Goal: Task Accomplishment & Management: Manage account settings

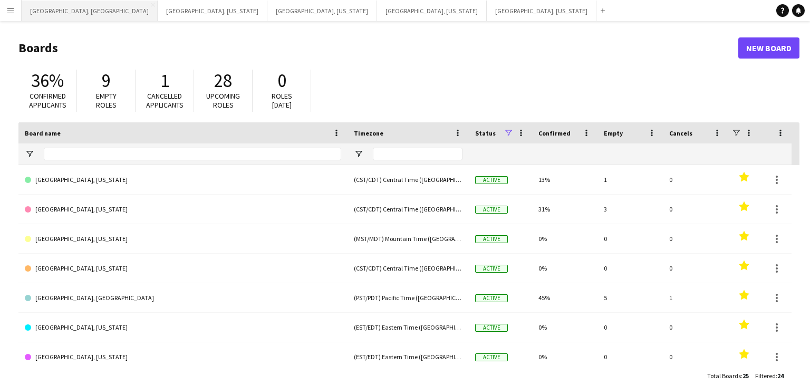
click at [52, 15] on button "[GEOGRAPHIC_DATA], [GEOGRAPHIC_DATA] Close" at bounding box center [90, 11] width 136 height 21
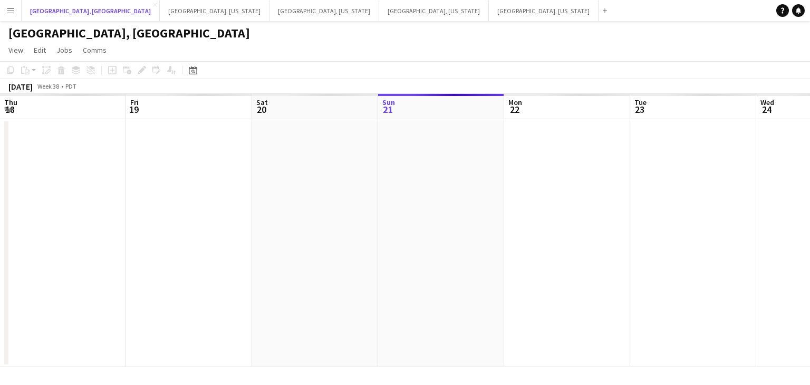
scroll to position [0, 252]
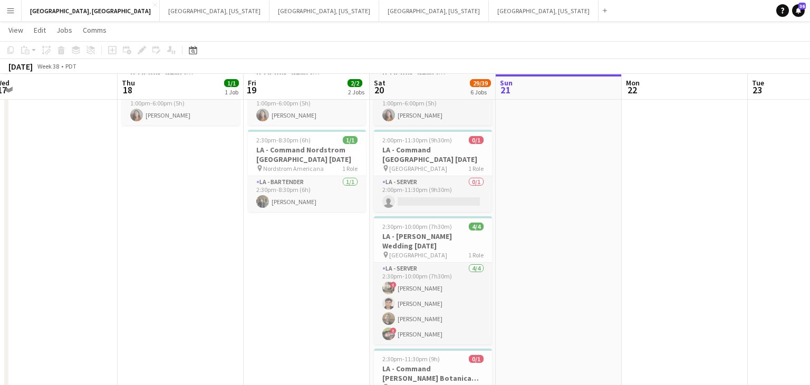
scroll to position [80, 0]
click at [427, 243] on h3 "LA - [PERSON_NAME] Wedding [DATE]" at bounding box center [433, 240] width 118 height 19
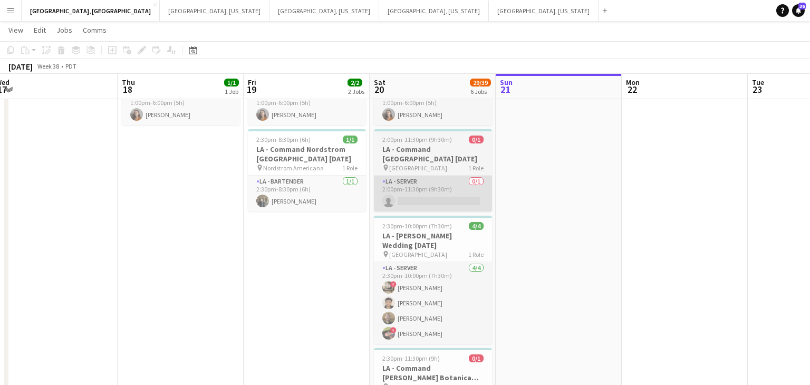
scroll to position [0, 261]
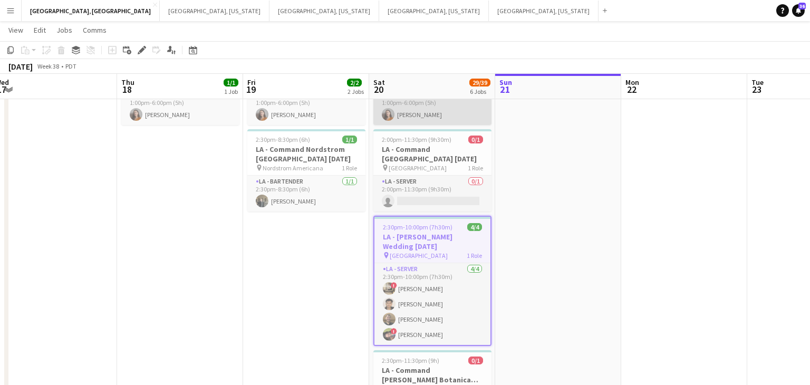
drag, startPoint x: 139, startPoint y: 48, endPoint x: 473, endPoint y: 109, distance: 340.0
click at [139, 47] on icon "Edit" at bounding box center [142, 50] width 8 height 8
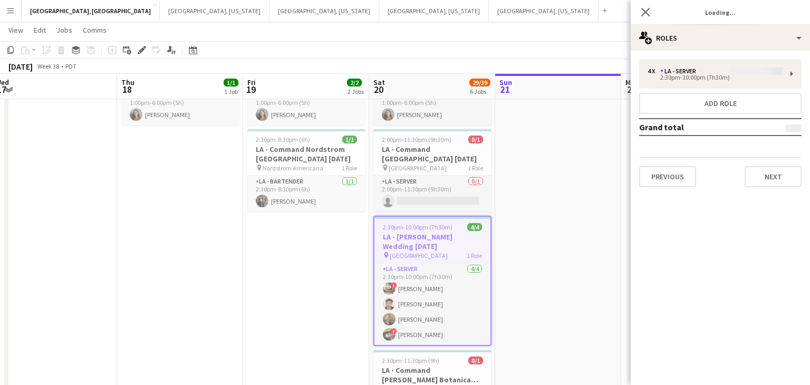
type input "**********"
click at [779, 182] on button "Next" at bounding box center [773, 176] width 57 height 21
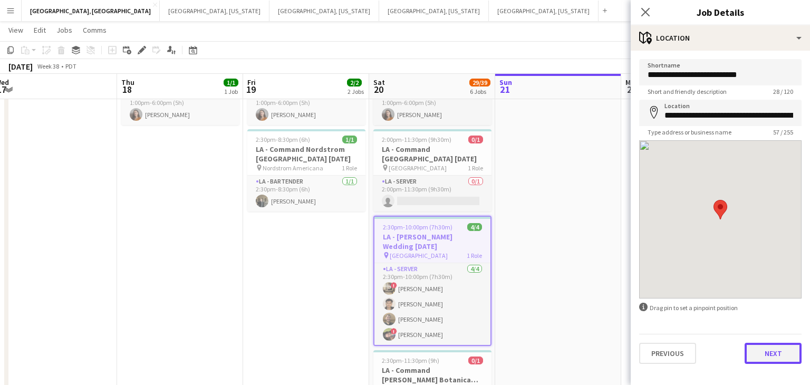
click at [779, 356] on button "Next" at bounding box center [773, 353] width 57 height 21
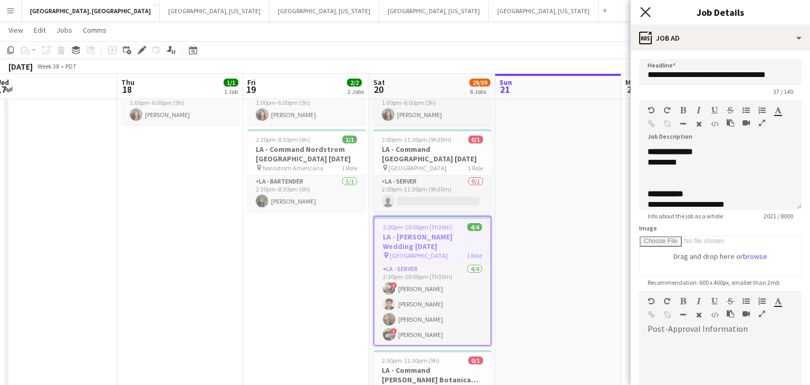
click at [648, 9] on icon at bounding box center [645, 12] width 10 height 10
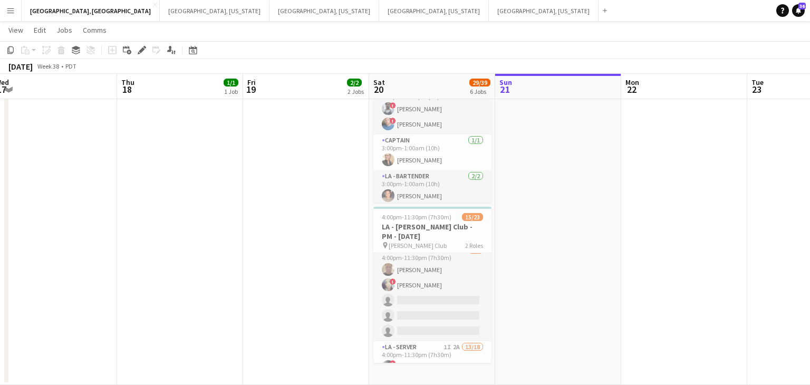
scroll to position [0, 0]
click at [419, 234] on h3 "LA - [PERSON_NAME] Club - PM - [DATE]" at bounding box center [433, 231] width 118 height 19
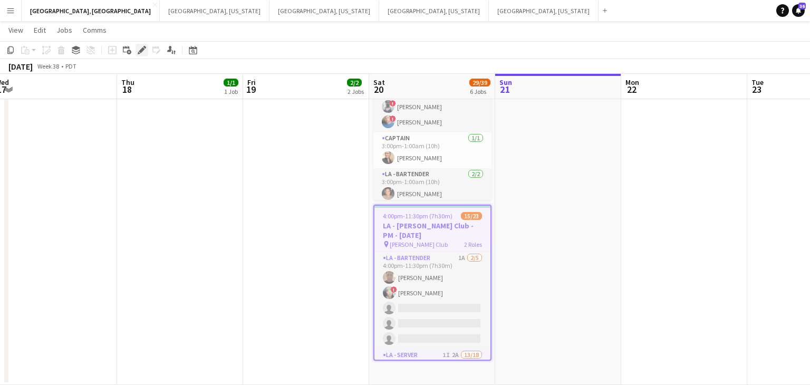
click at [138, 50] on icon "Edit" at bounding box center [142, 50] width 8 height 8
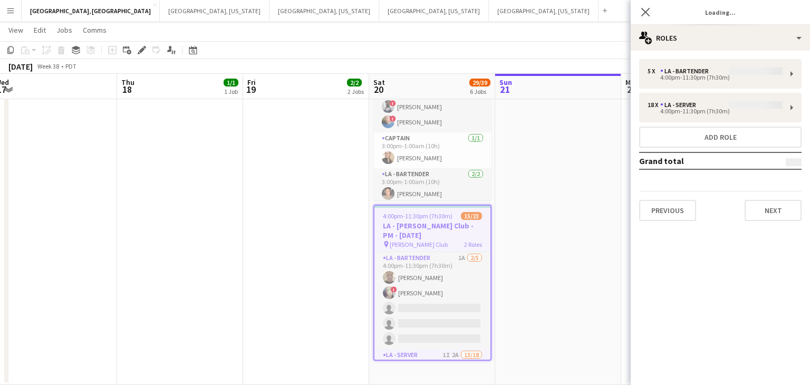
type input "**********"
click at [777, 205] on button "Next" at bounding box center [773, 210] width 57 height 21
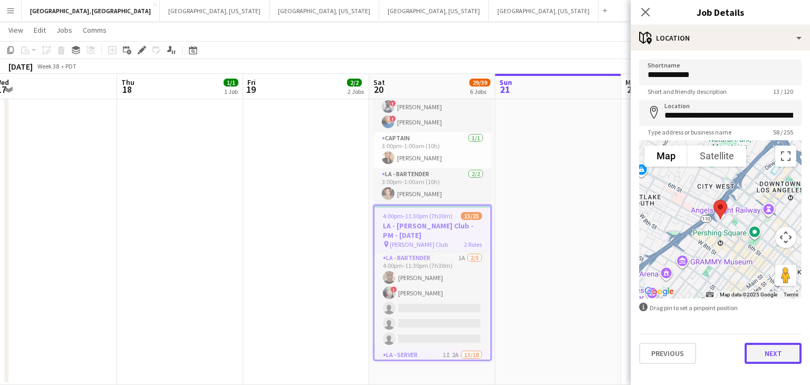
click at [781, 347] on button "Next" at bounding box center [773, 353] width 57 height 21
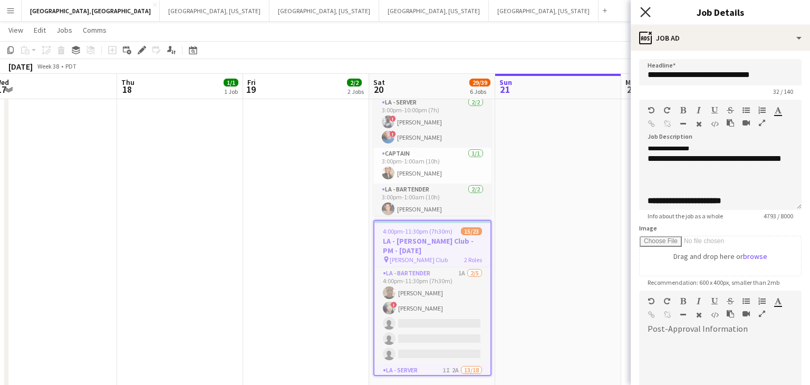
click at [645, 13] on icon at bounding box center [645, 12] width 10 height 10
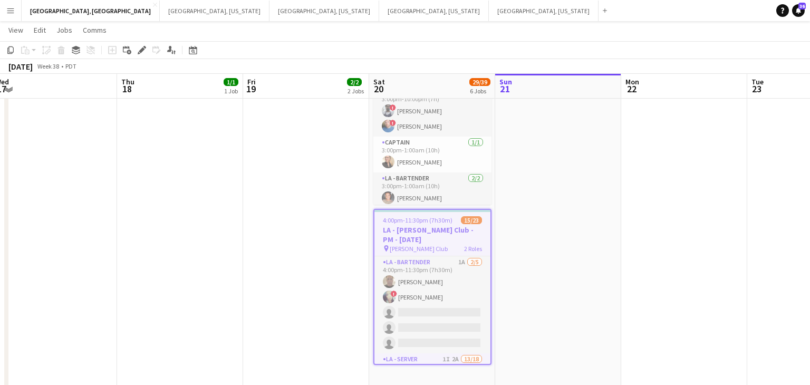
scroll to position [465, 0]
click at [270, 11] on button "[GEOGRAPHIC_DATA], [US_STATE] Close" at bounding box center [325, 11] width 110 height 21
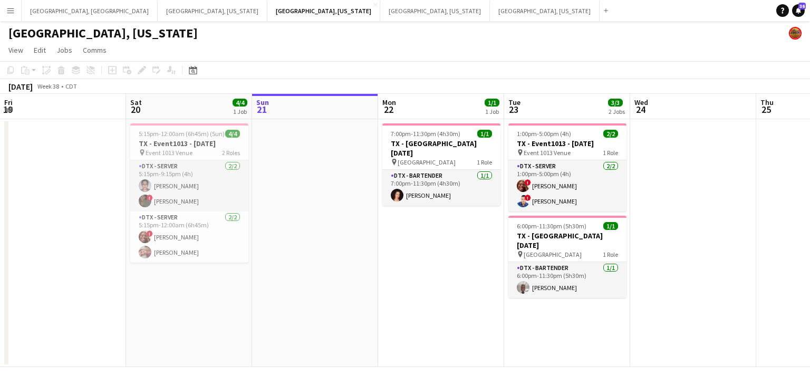
scroll to position [0, 258]
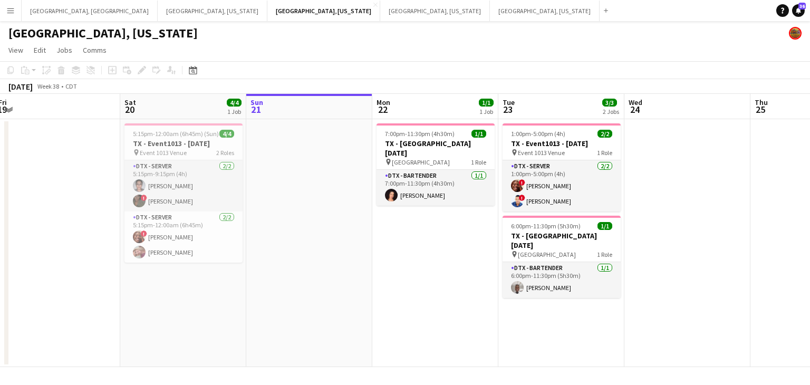
drag, startPoint x: 276, startPoint y: 297, endPoint x: 397, endPoint y: 290, distance: 120.5
click at [397, 290] on app-calendar-viewport "Wed 17 Thu 18 Fri 19 Sat 20 4/4 1 Job Sun 21 Mon 22 1/1 1 Job Tue 23 3/3 2 Jobs…" at bounding box center [405, 230] width 810 height 273
drag, startPoint x: 300, startPoint y: 217, endPoint x: 429, endPoint y: 196, distance: 131.1
click at [422, 198] on app-calendar-viewport "Wed 17 Thu 18 Fri 19 Sat 20 4/4 1 Job Sun 21 Mon 22 1/1 1 Job Tue 23 3/3 2 Jobs…" at bounding box center [405, 230] width 810 height 273
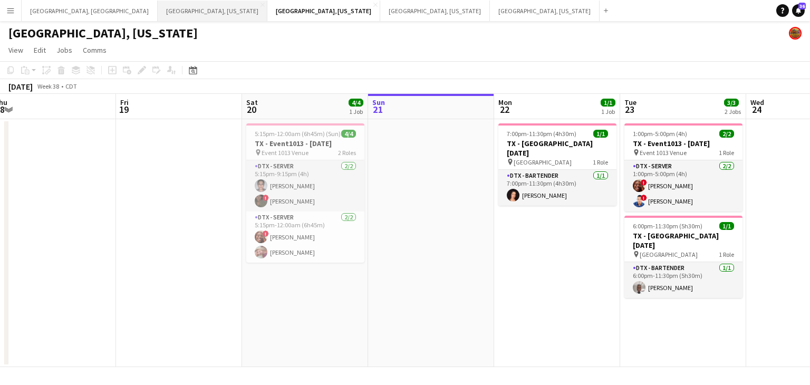
click at [158, 10] on button "[GEOGRAPHIC_DATA], [US_STATE] Close" at bounding box center [213, 11] width 110 height 21
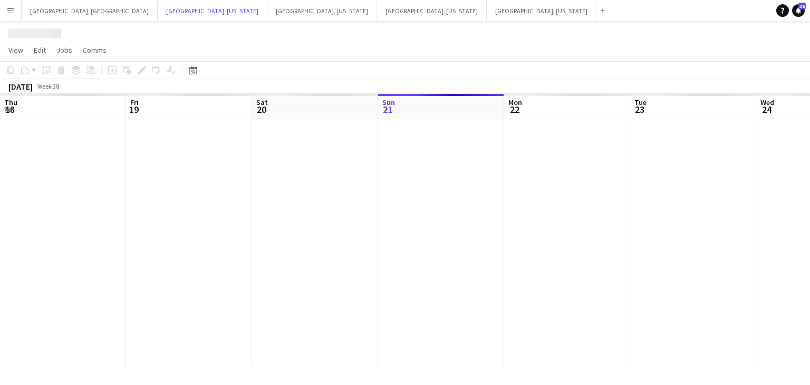
scroll to position [0, 252]
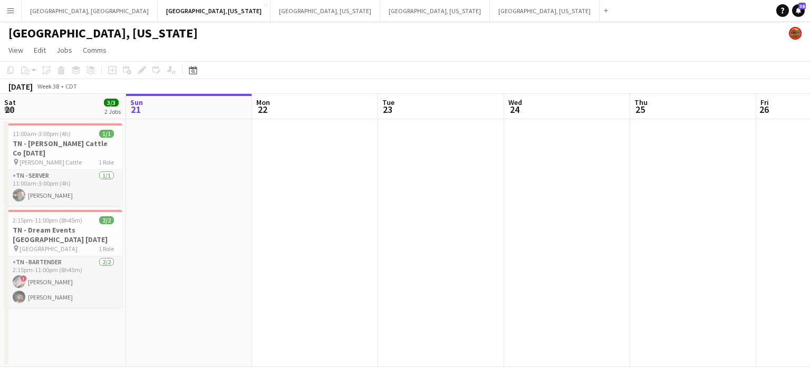
drag, startPoint x: 209, startPoint y: 260, endPoint x: 337, endPoint y: 253, distance: 127.3
click at [337, 253] on app-calendar-viewport "Thu 18 Fri 19 Sat 20 3/3 2 Jobs Sun 21 Mon 22 Tue 23 Wed 24 Thu 25 Fri 26 Sat 2…" at bounding box center [405, 230] width 810 height 273
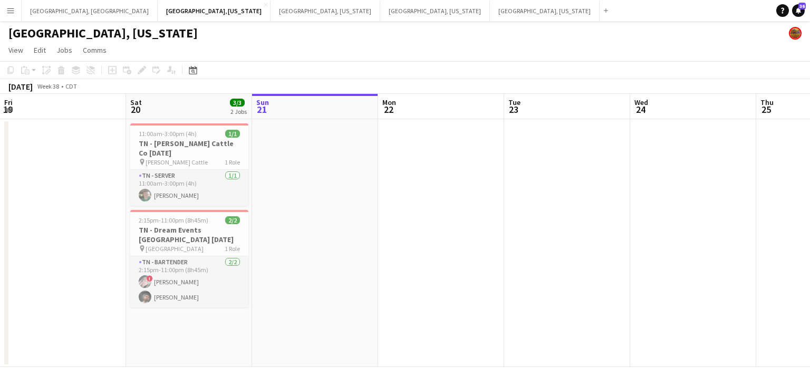
scroll to position [0, 248]
